Goal: Communication & Community: Connect with others

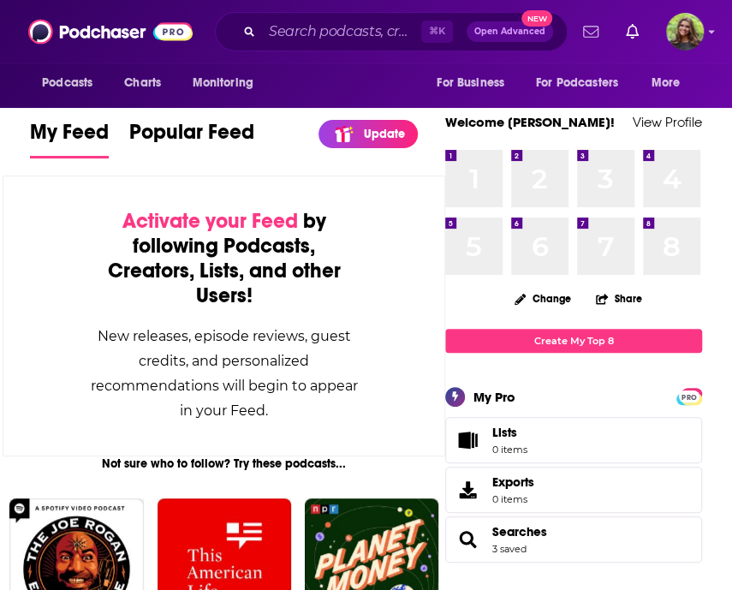
click at [593, 32] on icon "Show notifications dropdown" at bounding box center [590, 31] width 15 height 11
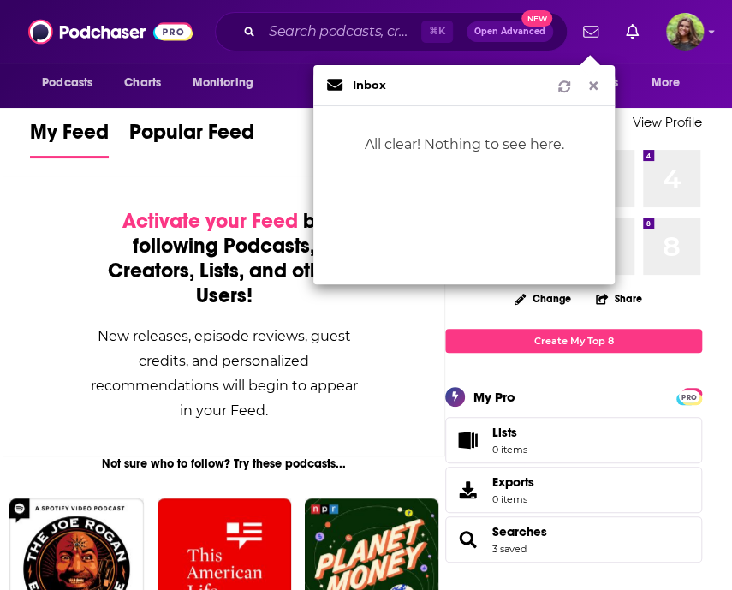
click at [593, 87] on icon "Show notifications dropdown" at bounding box center [593, 86] width 9 height 9
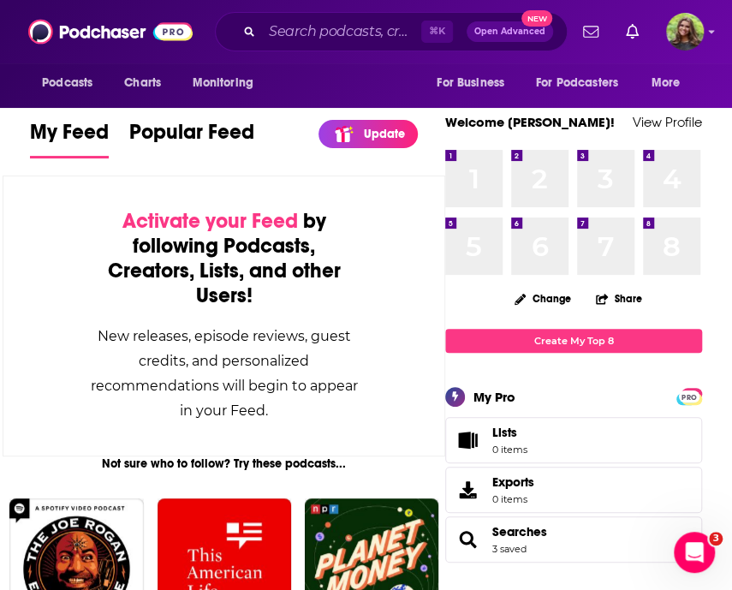
click at [650, 516] on span "Searches 3 saved" at bounding box center [573, 539] width 257 height 46
click at [650, 551] on icon "Open Intercom Messenger" at bounding box center [692, 550] width 28 height 28
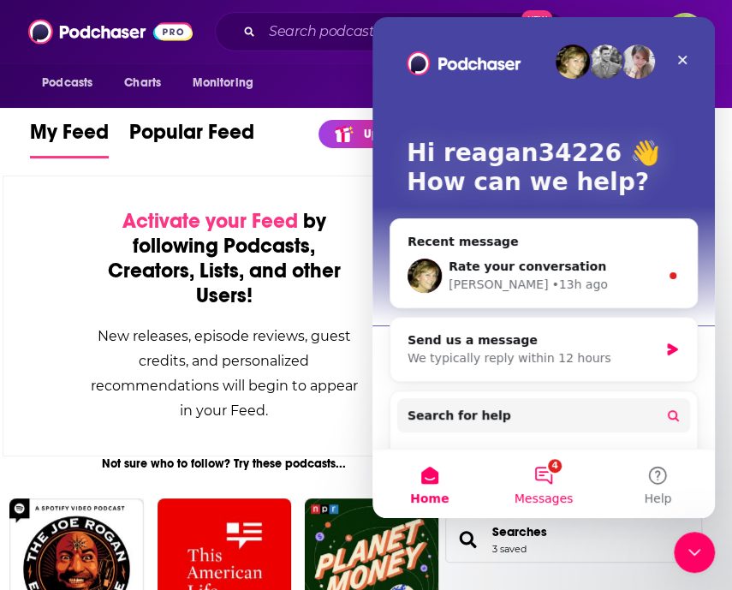
click at [549, 477] on button "4 Messages" at bounding box center [543, 484] width 114 height 69
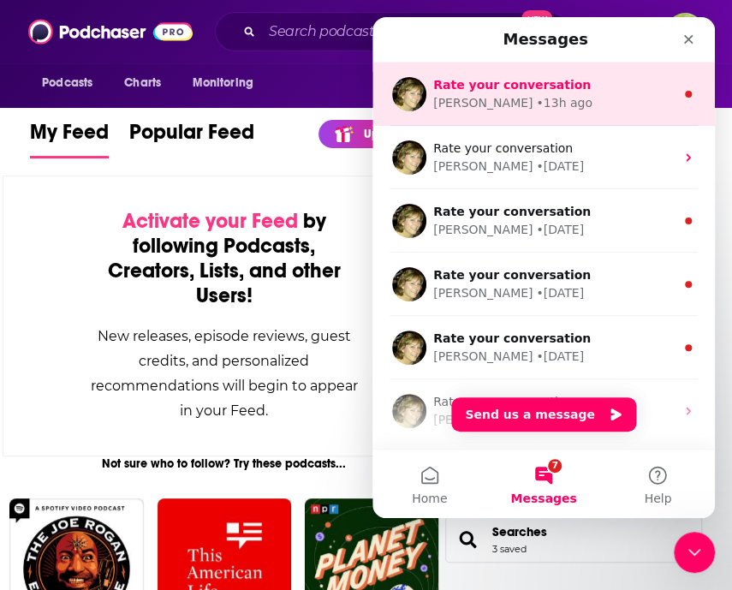
click at [536, 110] on div "• 13h ago" at bounding box center [564, 103] width 56 height 18
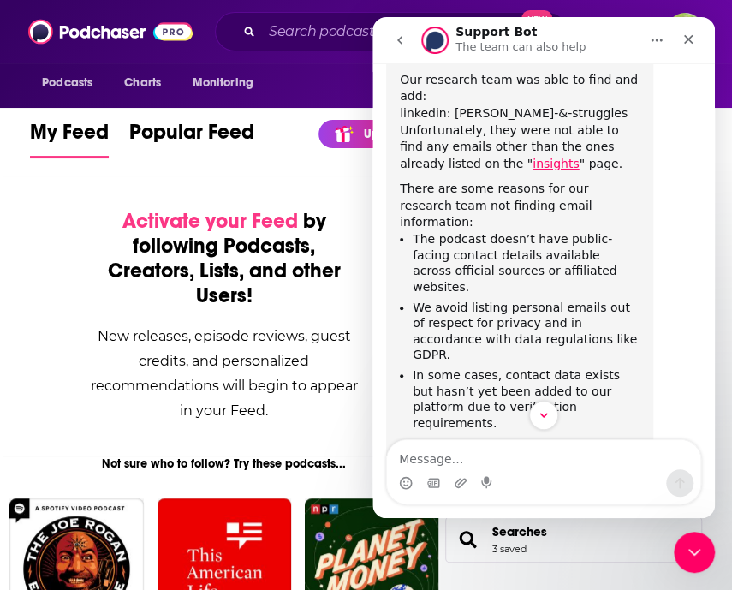
scroll to position [438, 0]
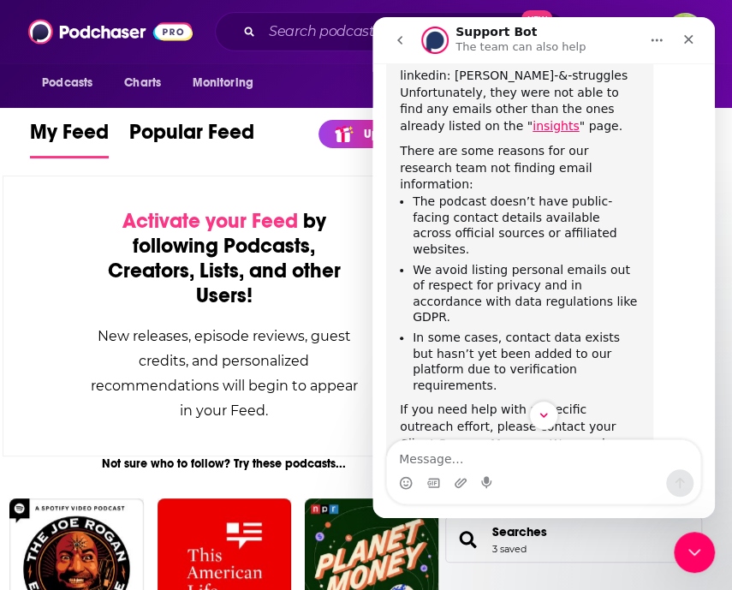
click at [397, 47] on button "go back" at bounding box center [400, 40] width 33 height 33
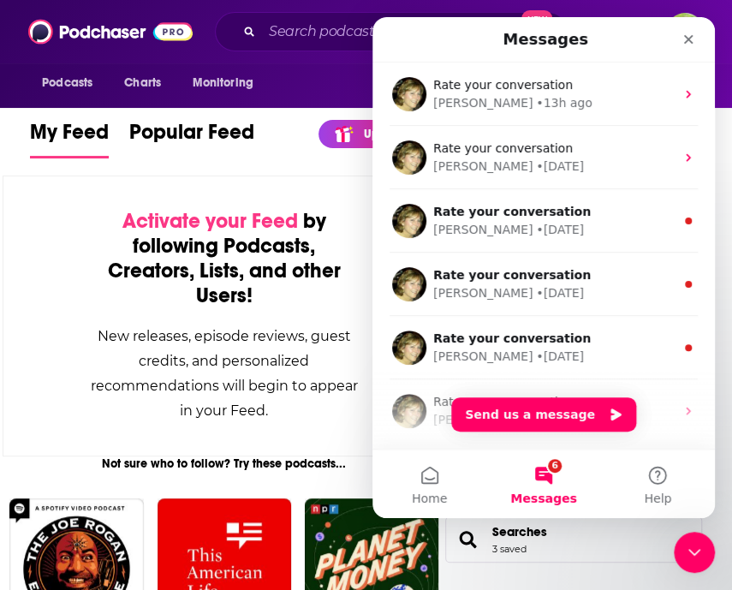
scroll to position [0, 0]
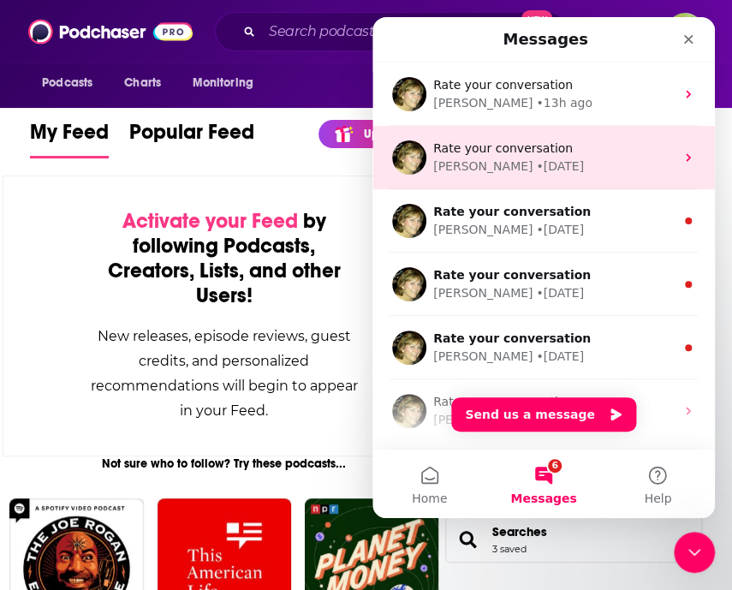
click at [515, 155] on div "Rate your conversation" at bounding box center [554, 149] width 242 height 18
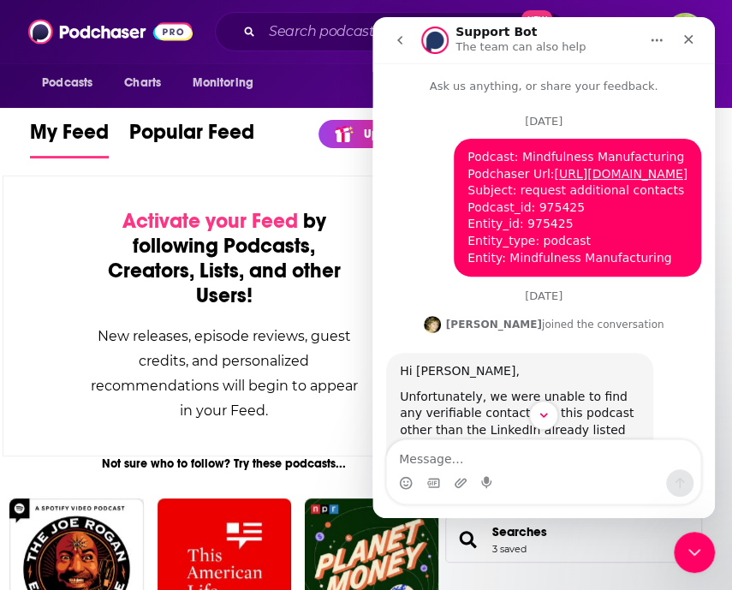
click at [397, 35] on icon "go back" at bounding box center [400, 40] width 14 height 14
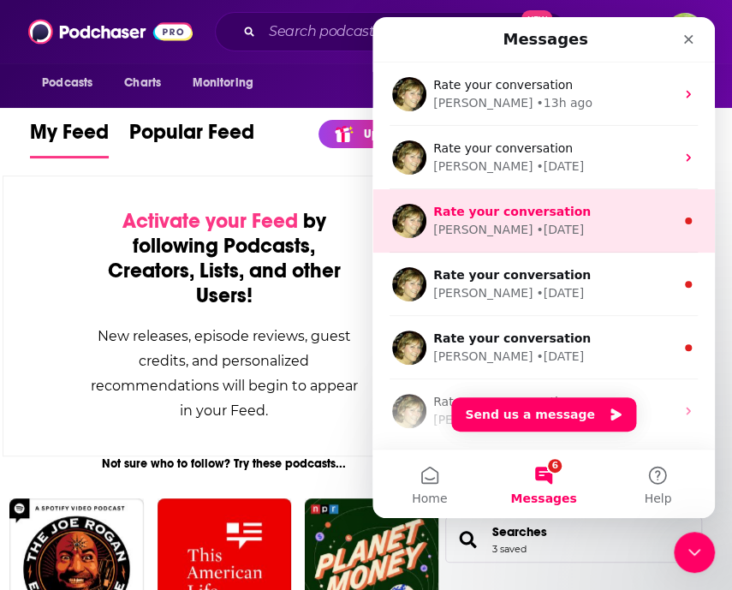
click at [535, 235] on div "Barbara • 3d ago" at bounding box center [554, 230] width 242 height 18
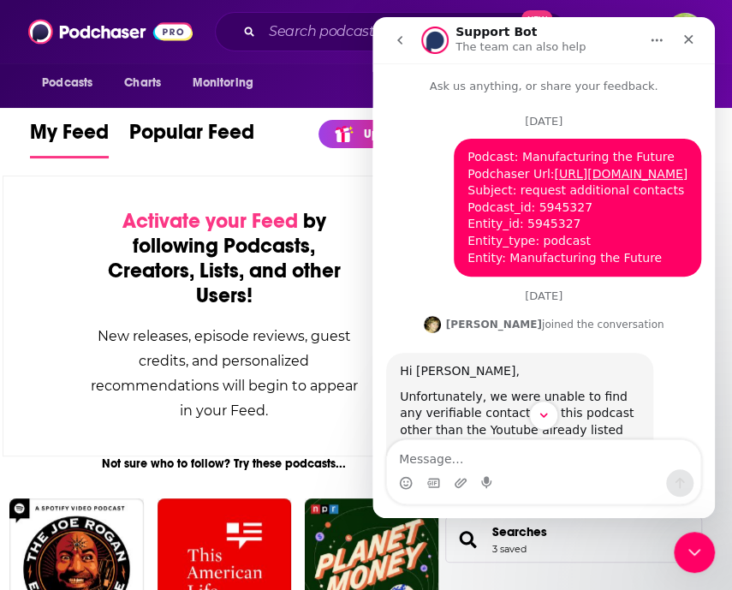
click at [398, 44] on icon "go back" at bounding box center [400, 40] width 14 height 14
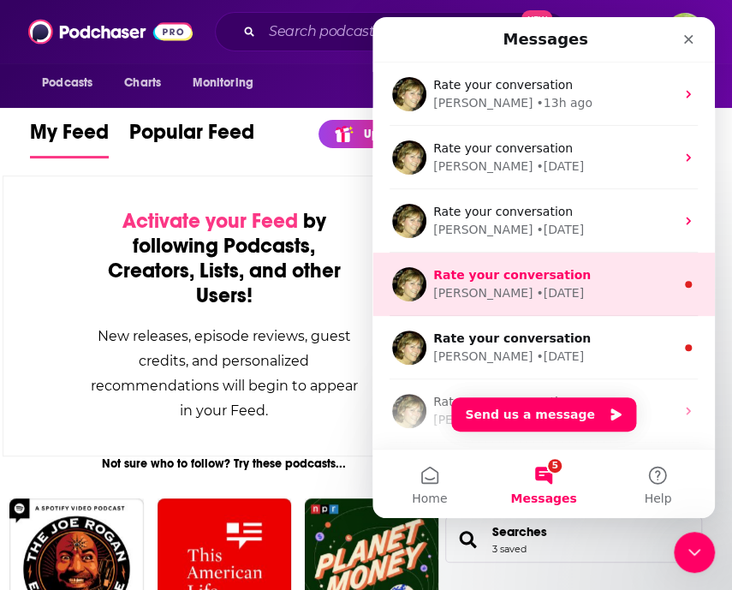
click at [536, 289] on div "• 3d ago" at bounding box center [560, 293] width 48 height 18
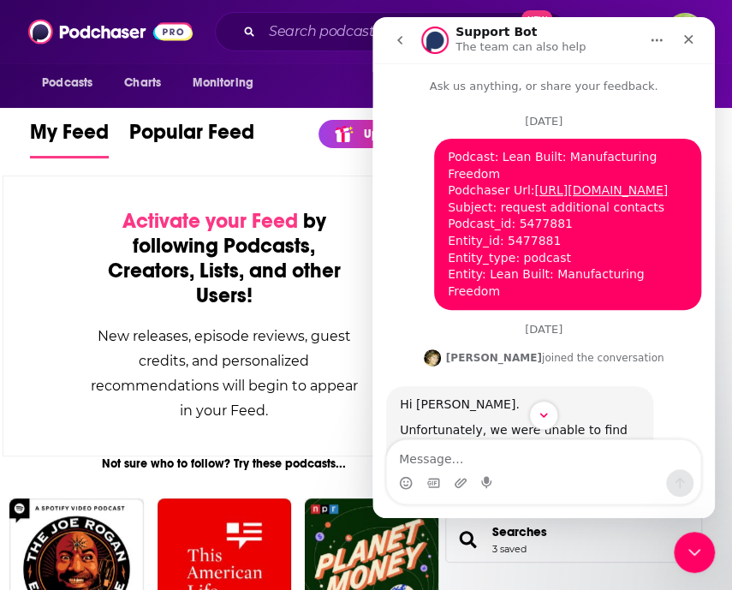
click at [396, 45] on icon "go back" at bounding box center [400, 40] width 14 height 14
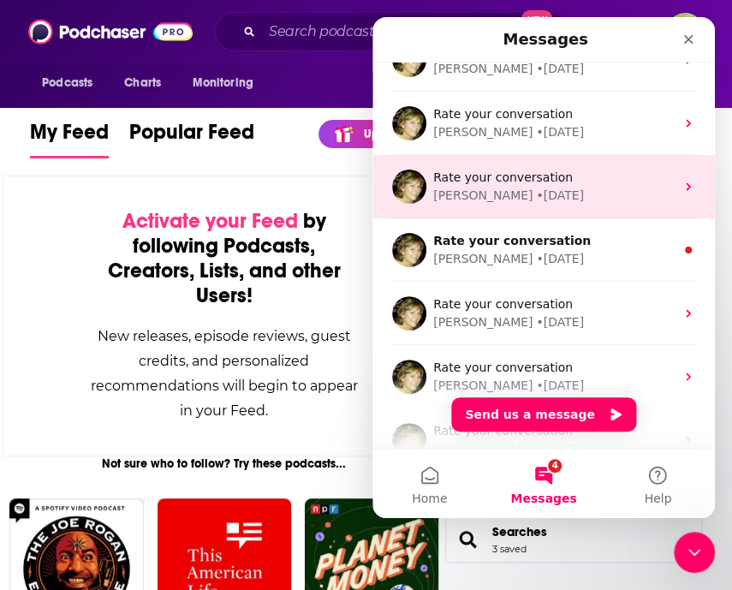
scroll to position [111, 0]
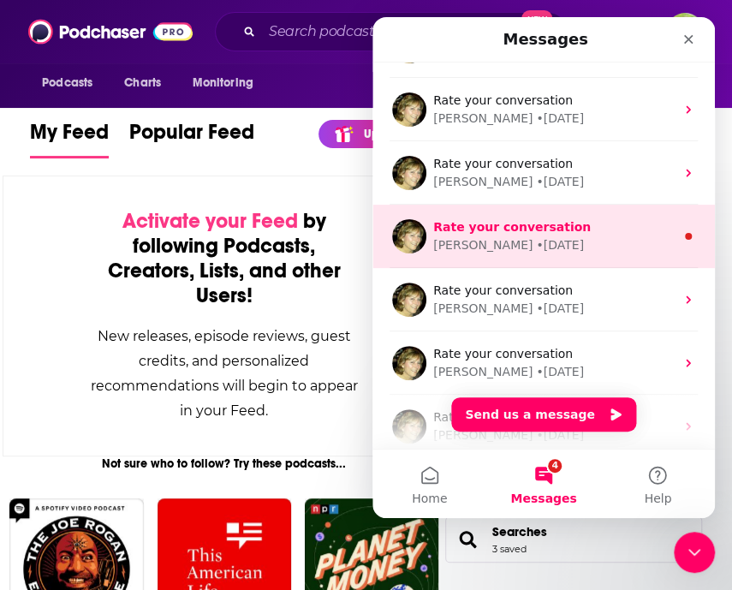
click at [558, 244] on div "Barbara • 3d ago" at bounding box center [554, 245] width 242 height 18
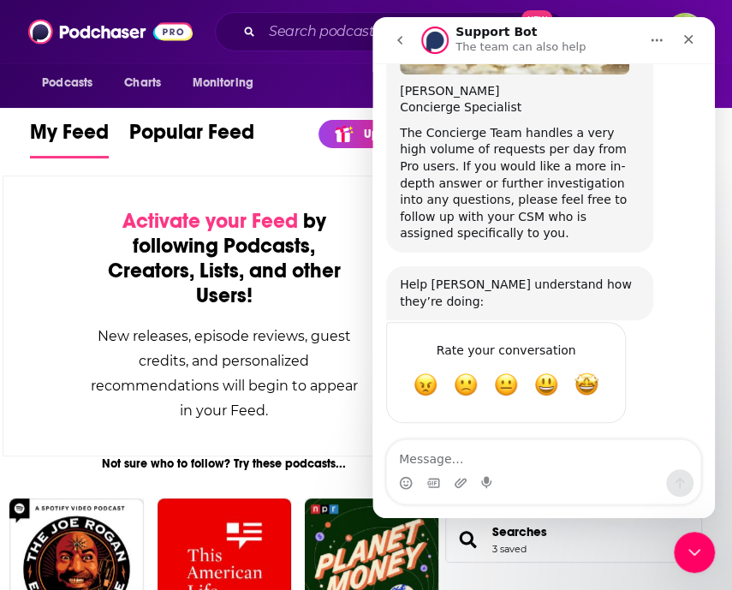
scroll to position [0, 0]
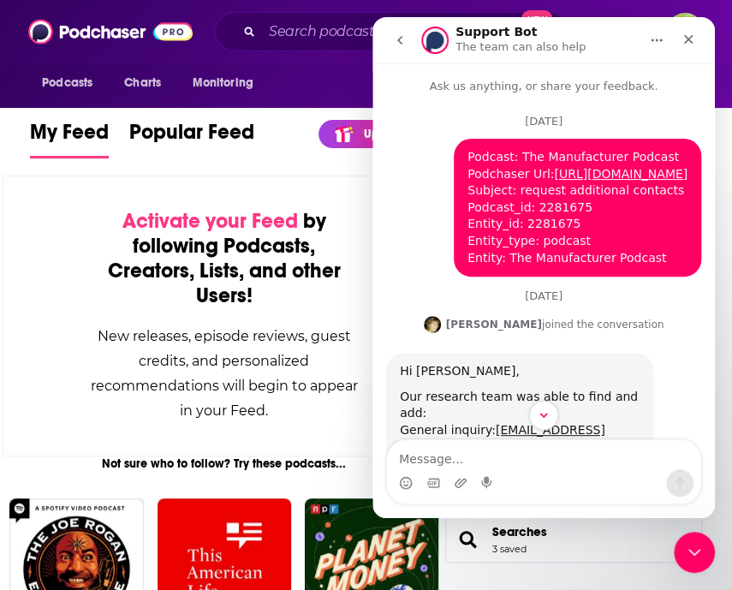
click at [404, 45] on icon "go back" at bounding box center [400, 40] width 14 height 14
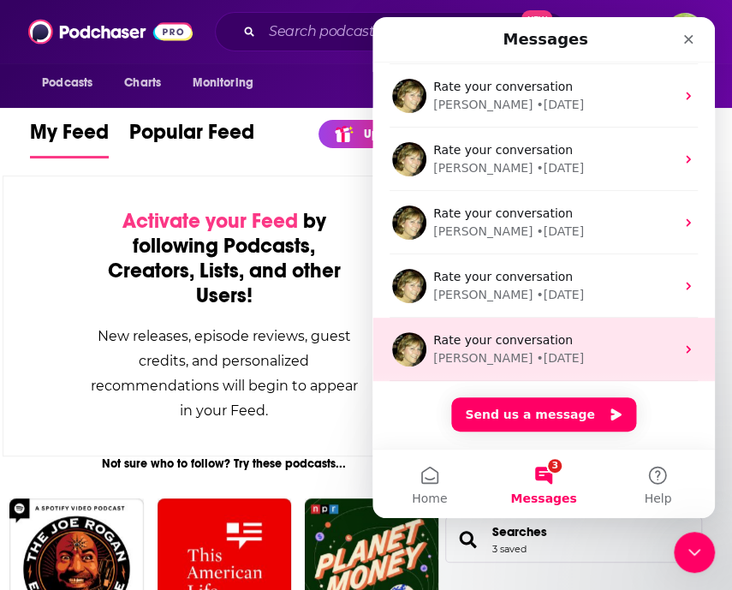
click at [524, 335] on span "Rate your conversation" at bounding box center [503, 340] width 140 height 14
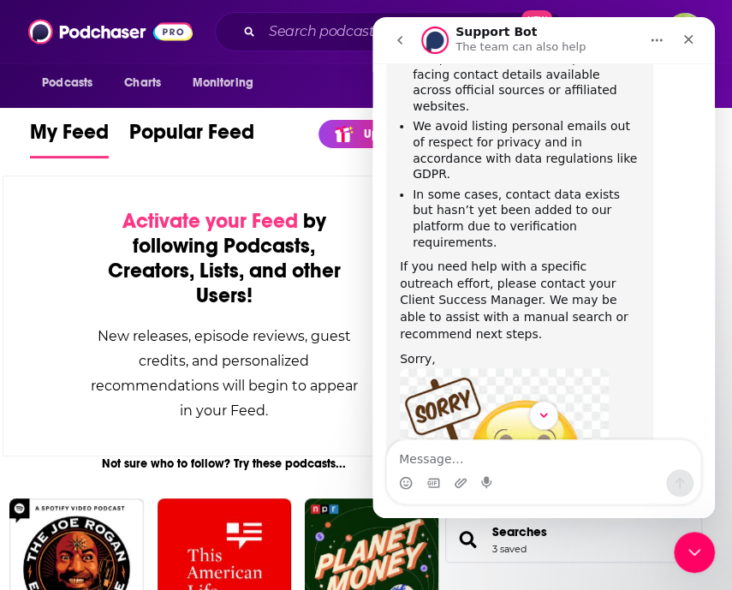
scroll to position [473, 0]
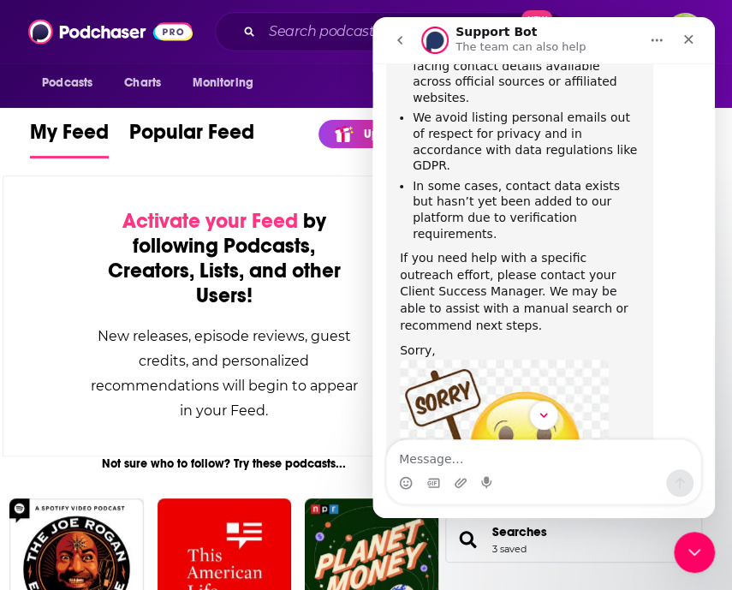
click at [401, 33] on icon "go back" at bounding box center [400, 40] width 14 height 14
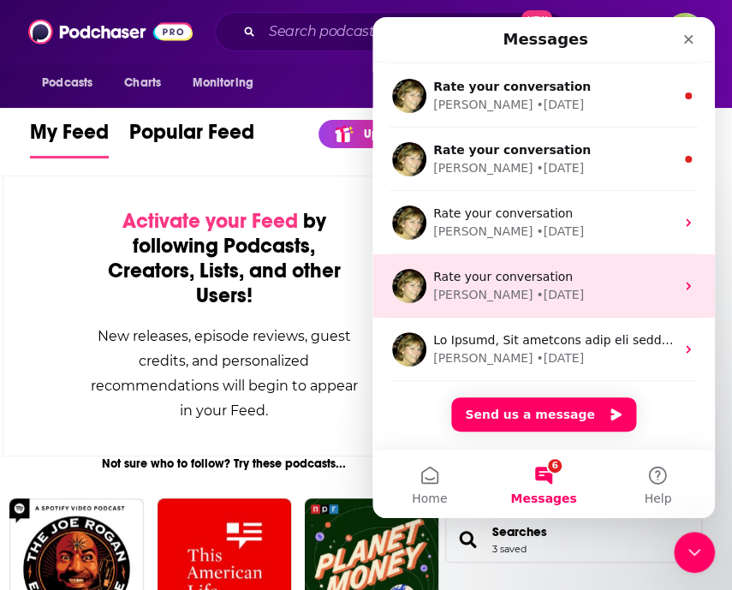
click at [545, 282] on span "Rate your conversation" at bounding box center [503, 277] width 140 height 14
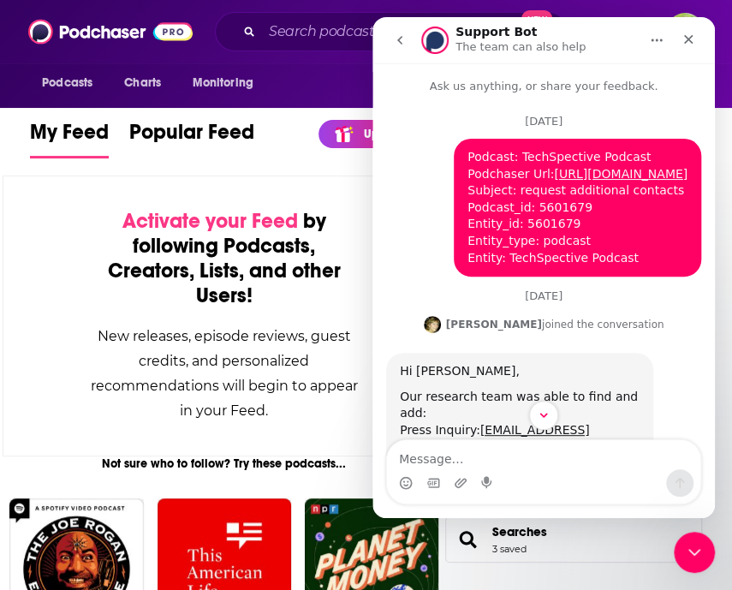
click at [406, 45] on icon "go back" at bounding box center [400, 40] width 14 height 14
